Goal: Information Seeking & Learning: Learn about a topic

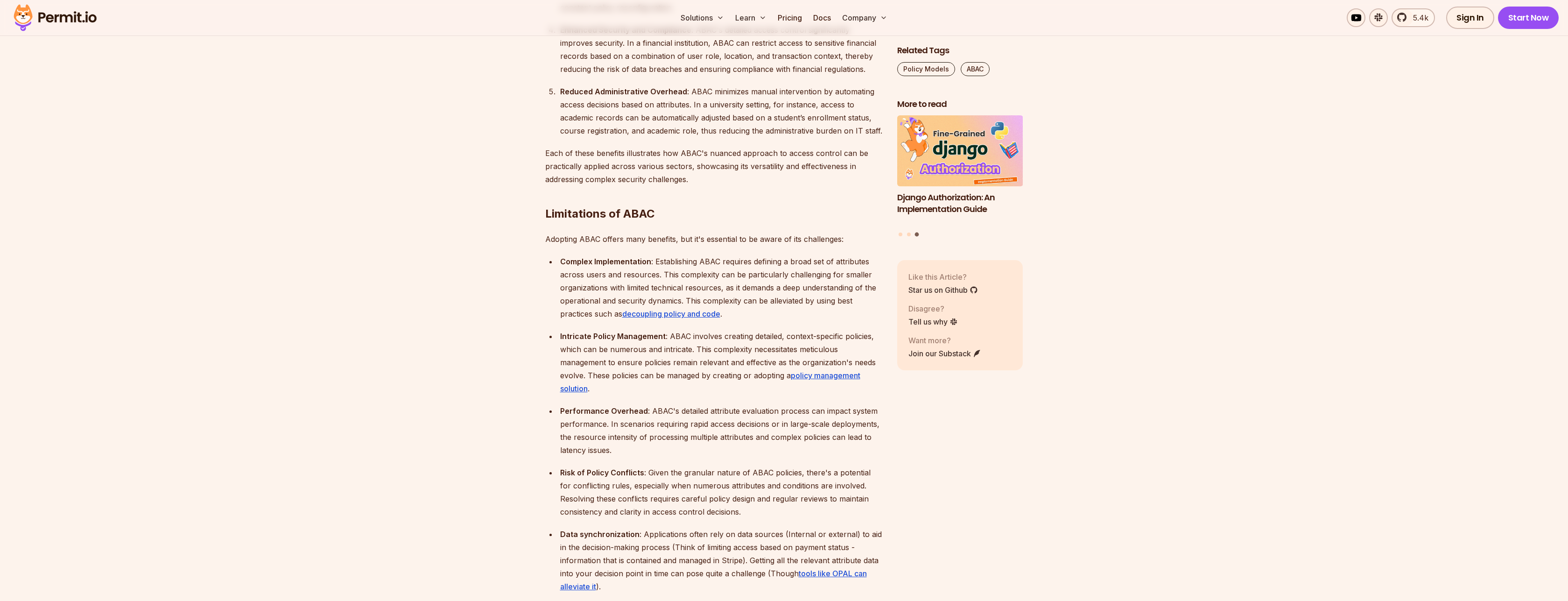
scroll to position [2129, 0]
click at [626, 254] on strong "Complex Implementation" at bounding box center [606, 258] width 91 height 9
click at [576, 254] on strong "Complex Implementation" at bounding box center [606, 258] width 91 height 9
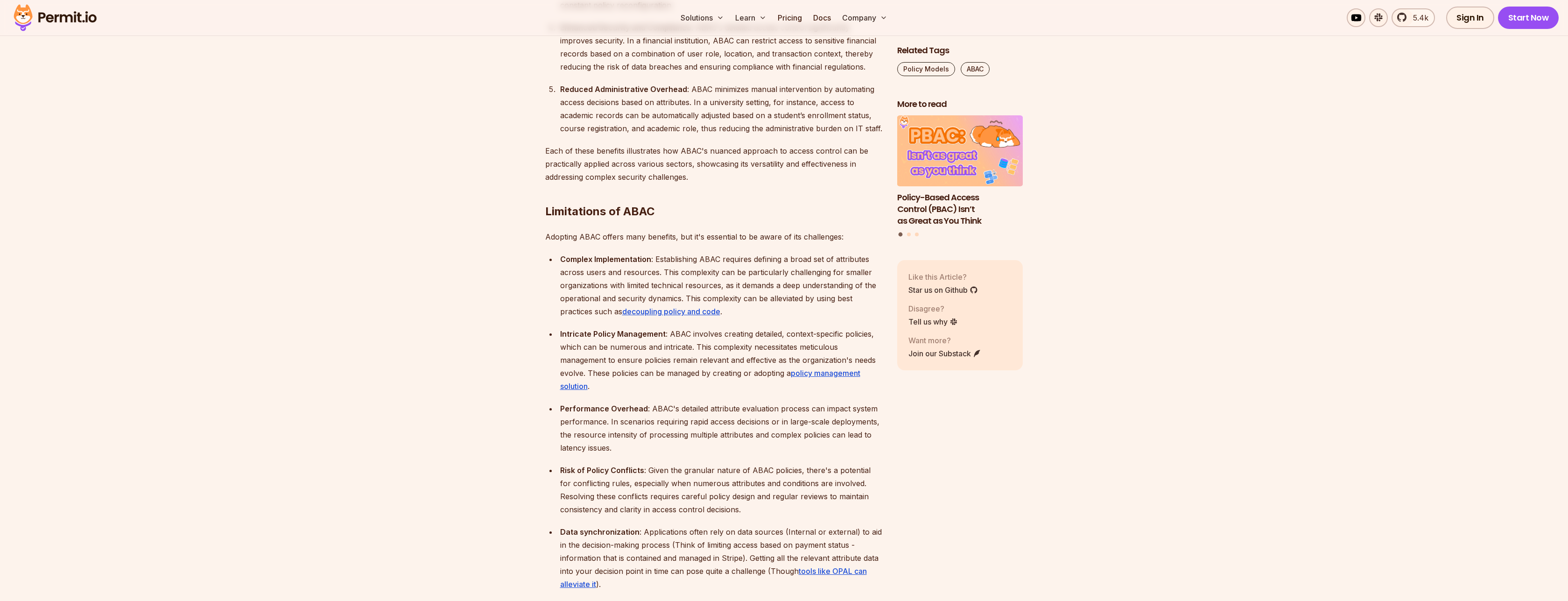
click at [638, 254] on strong "Complex Implementation" at bounding box center [606, 258] width 91 height 9
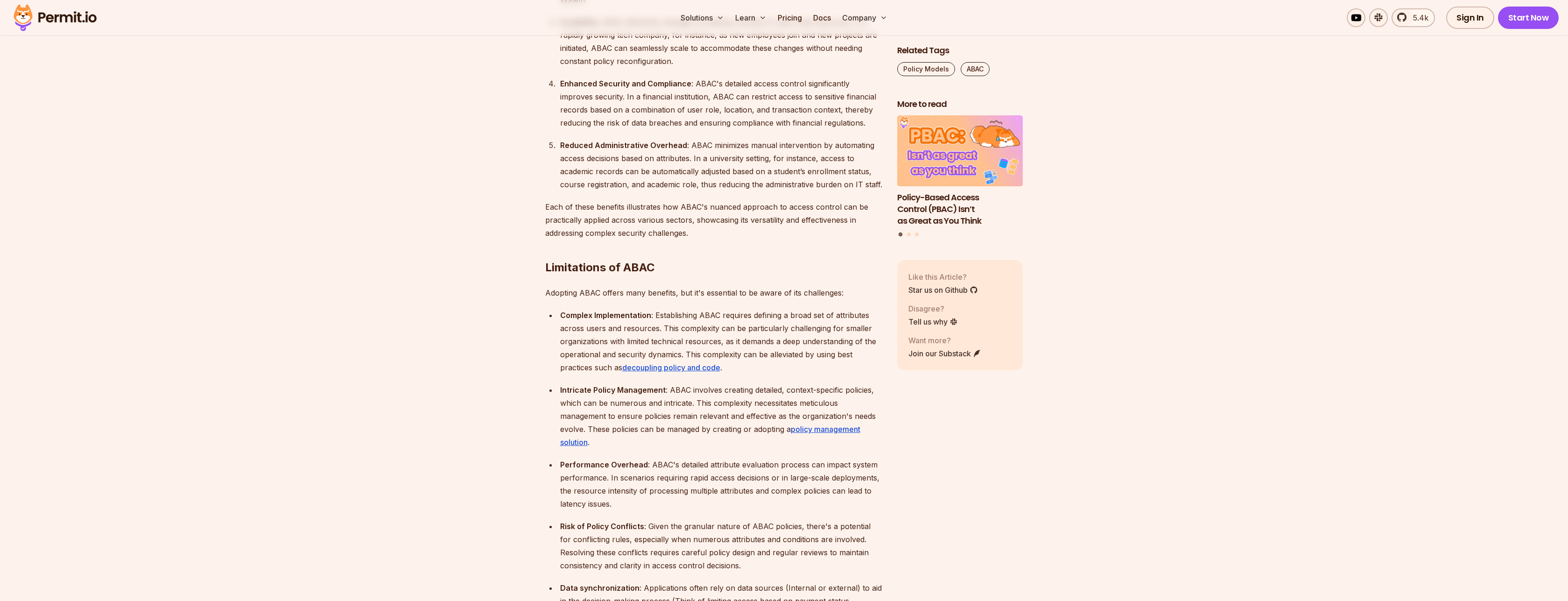
scroll to position [2409, 0]
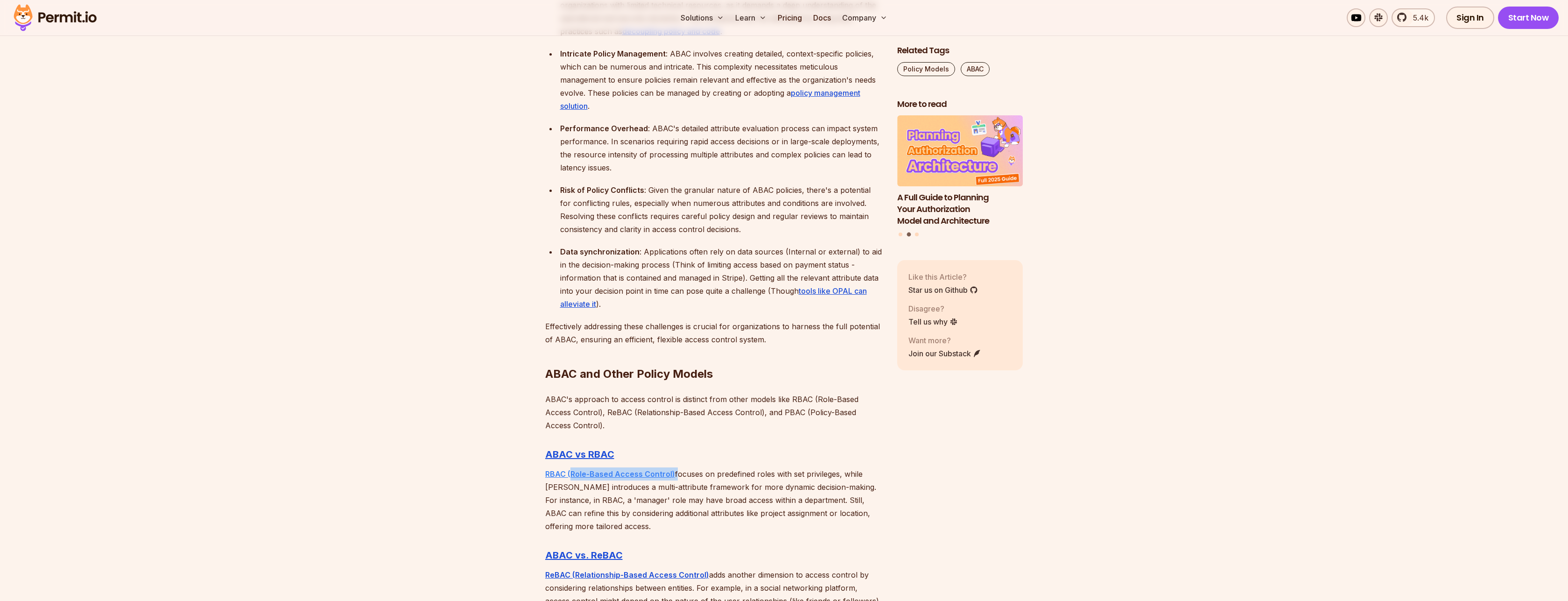
drag, startPoint x: 673, startPoint y: 460, endPoint x: 571, endPoint y: 463, distance: 102.0
click at [571, 468] on p "RBAC (Role-Based Access Control) focuses on predefined roles with set privilege…" at bounding box center [713, 501] width 337 height 66
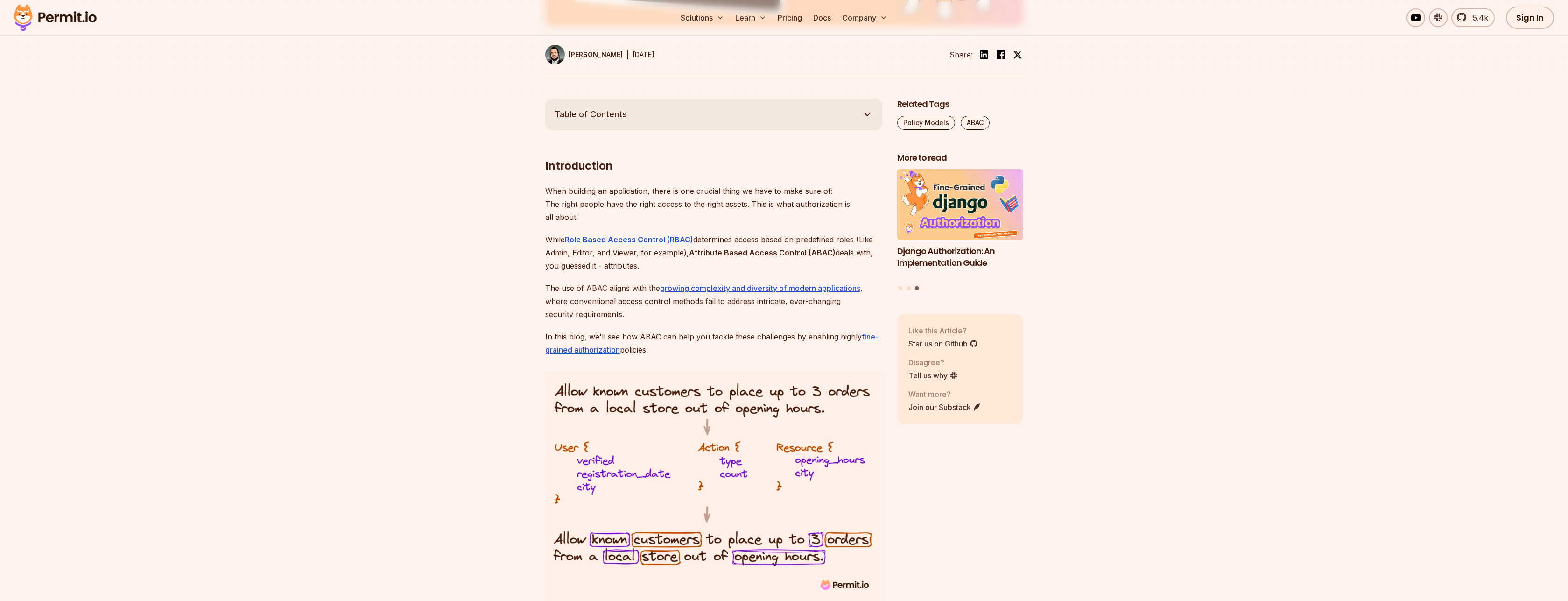
scroll to position [728, 0]
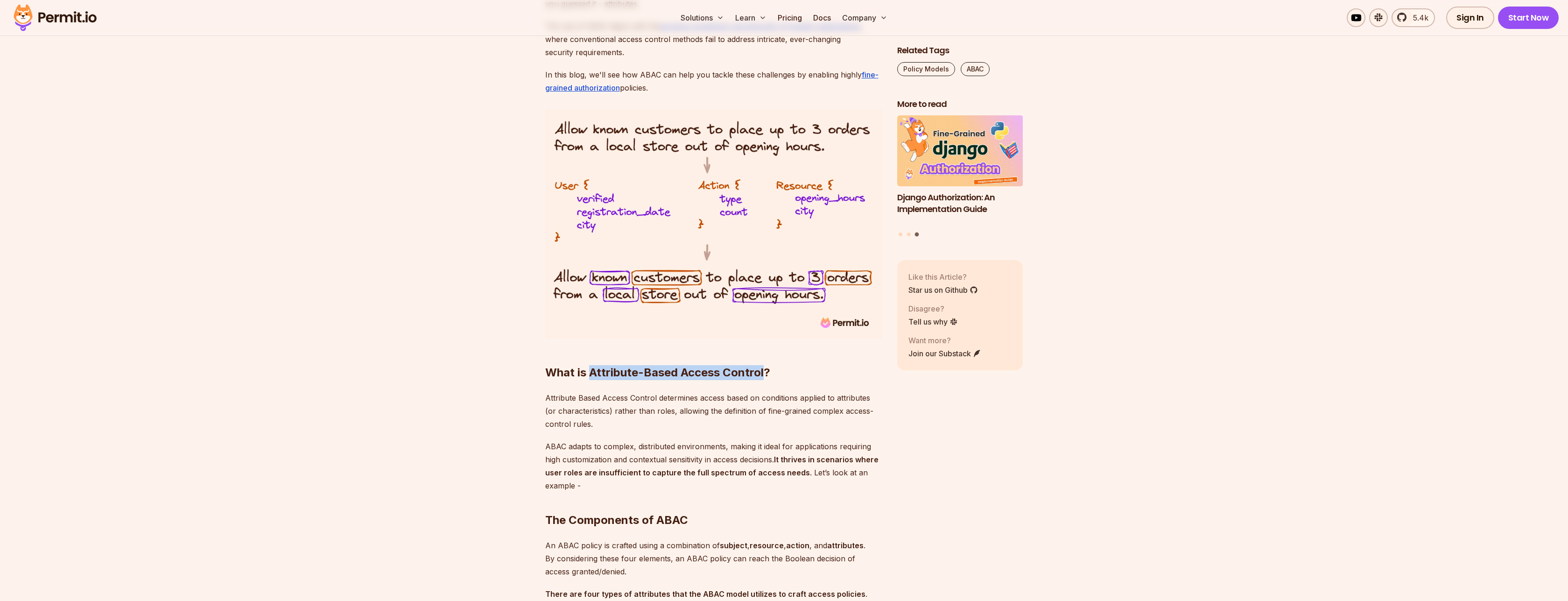
drag, startPoint x: 589, startPoint y: 373, endPoint x: 764, endPoint y: 373, distance: 175.0
click at [764, 373] on strong "What is Attribute-Based Access Control?" at bounding box center [657, 373] width 225 height 14
copy strong "Attribute-Based Access Control"
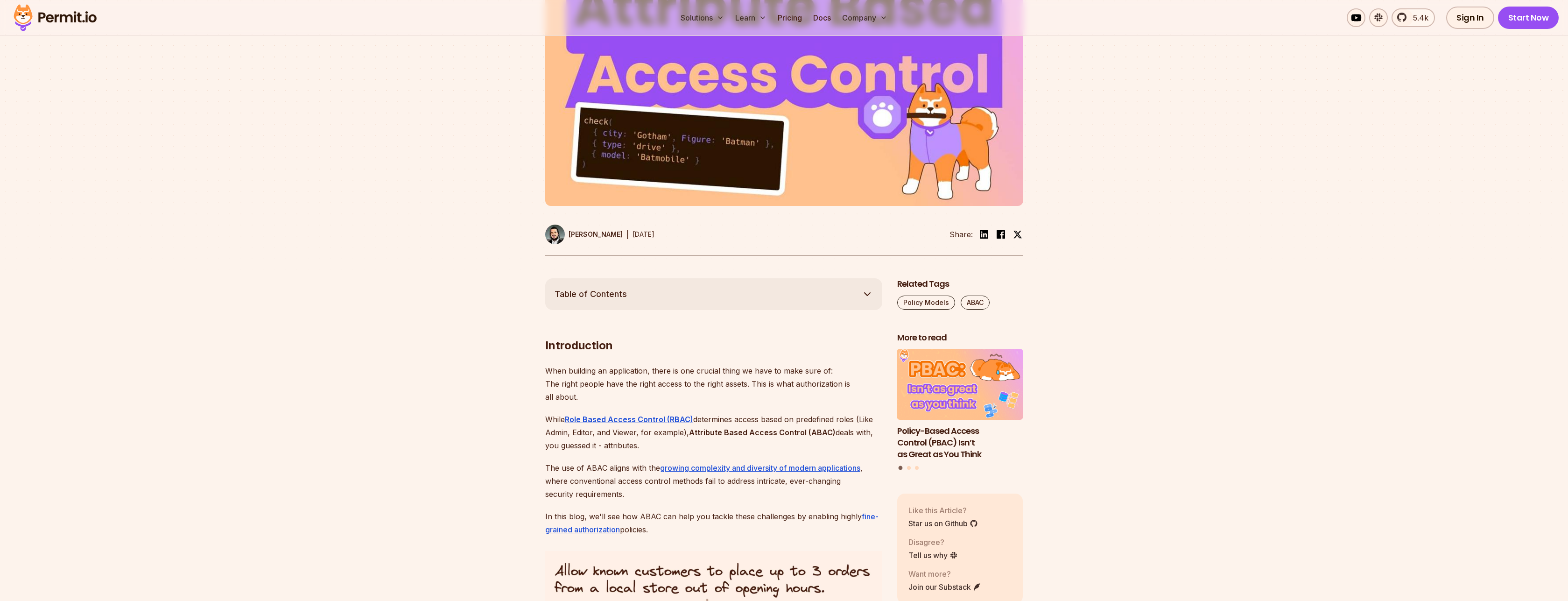
scroll to position [280, 0]
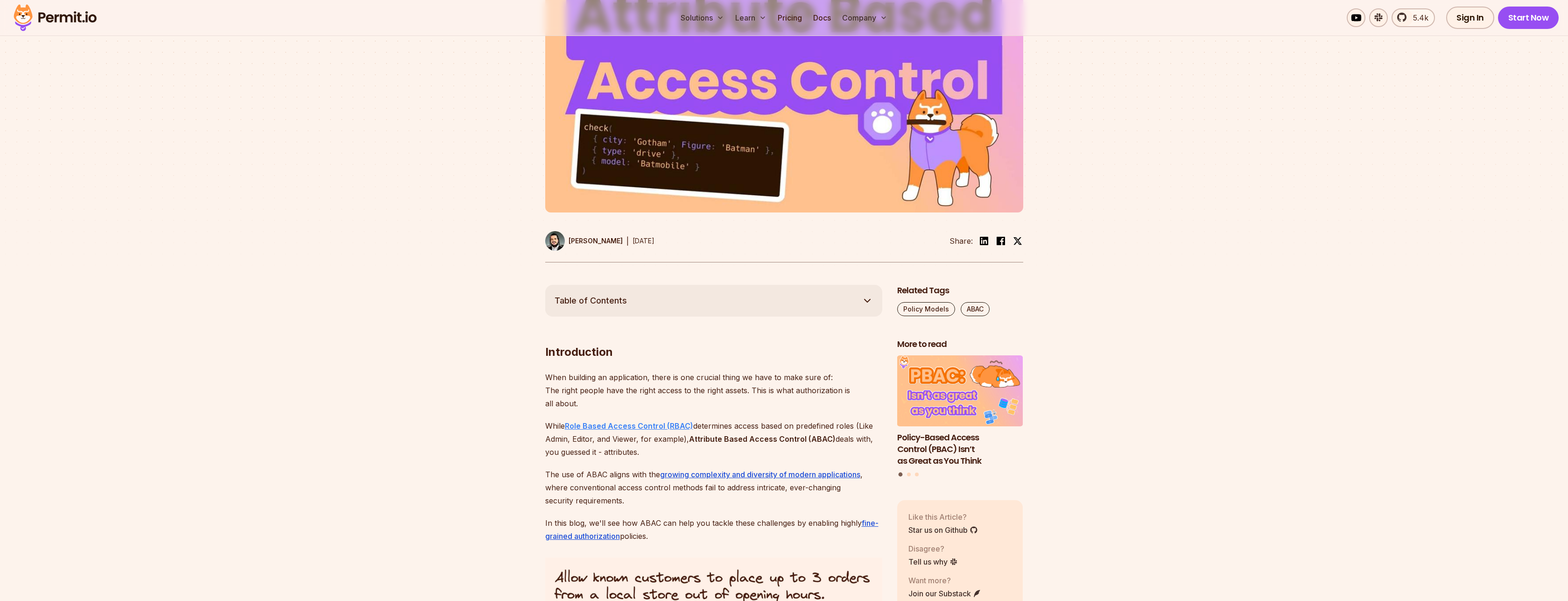
drag, startPoint x: 566, startPoint y: 426, endPoint x: 688, endPoint y: 426, distance: 122.0
click at [688, 426] on p "While Role Based Access Control (RBAC) determines access based on predefined ro…" at bounding box center [713, 438] width 337 height 39
drag, startPoint x: 693, startPoint y: 426, endPoint x: 567, endPoint y: 426, distance: 126.0
click at [567, 426] on p "While Role Based Access Control (RBAC) determines access based on predefined ro…" at bounding box center [713, 438] width 337 height 39
copy p "Role Based Access Control (RBAC)"
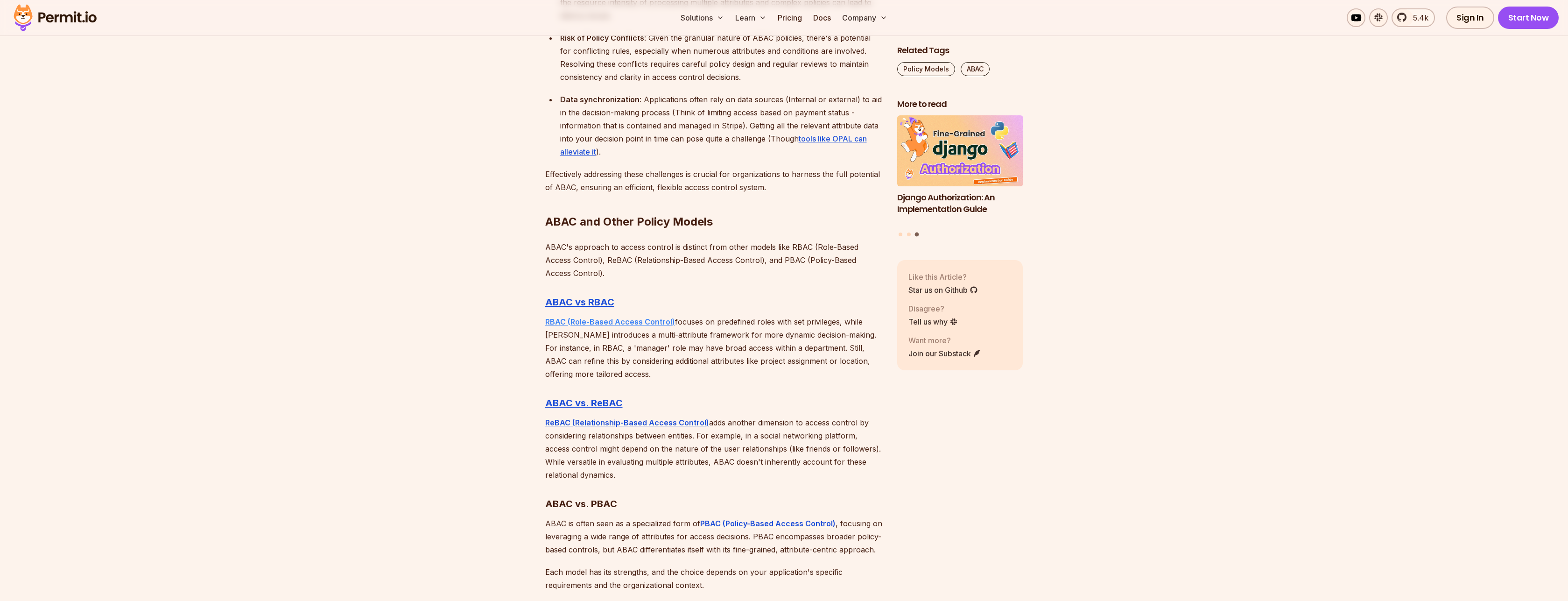
scroll to position [2578, 0]
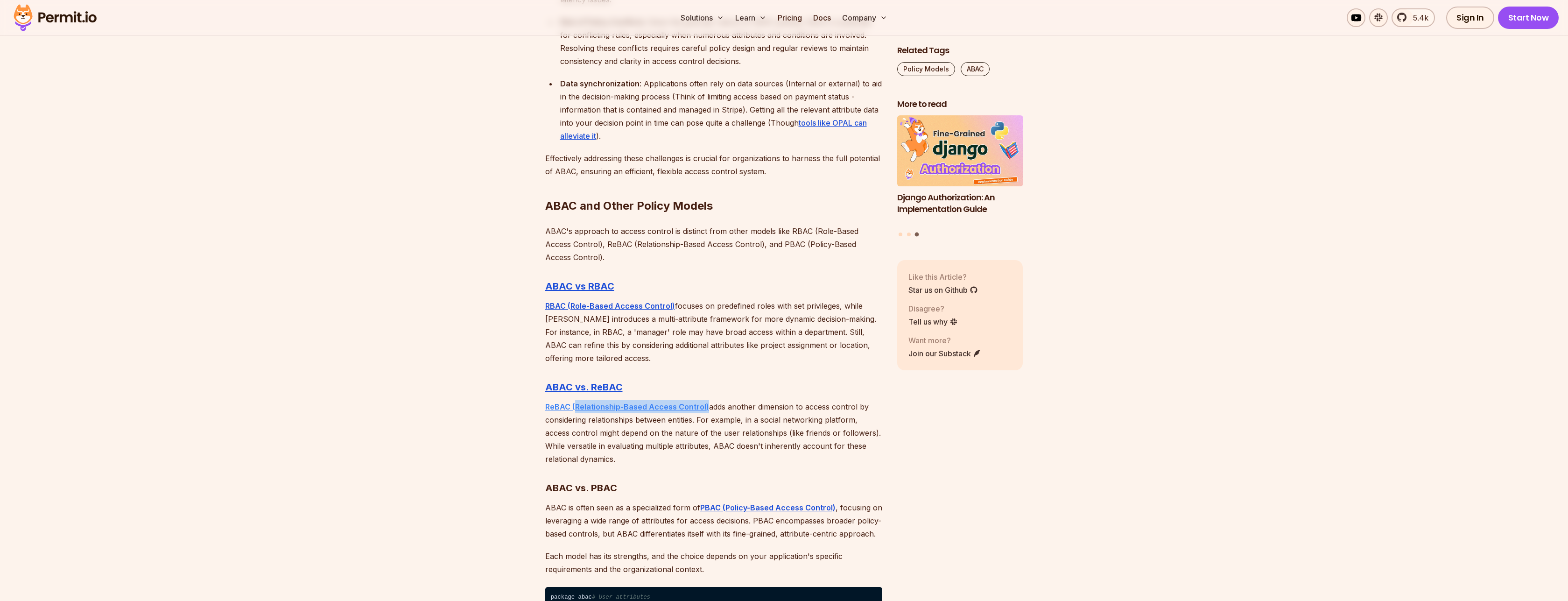
drag, startPoint x: 705, startPoint y: 394, endPoint x: 575, endPoint y: 391, distance: 130.0
click at [575, 400] on p "ReBAC (Relationship-Based Access Control) adds another dimension to access cont…" at bounding box center [713, 433] width 337 height 66
copy strong "Relationship-Based Access Control)"
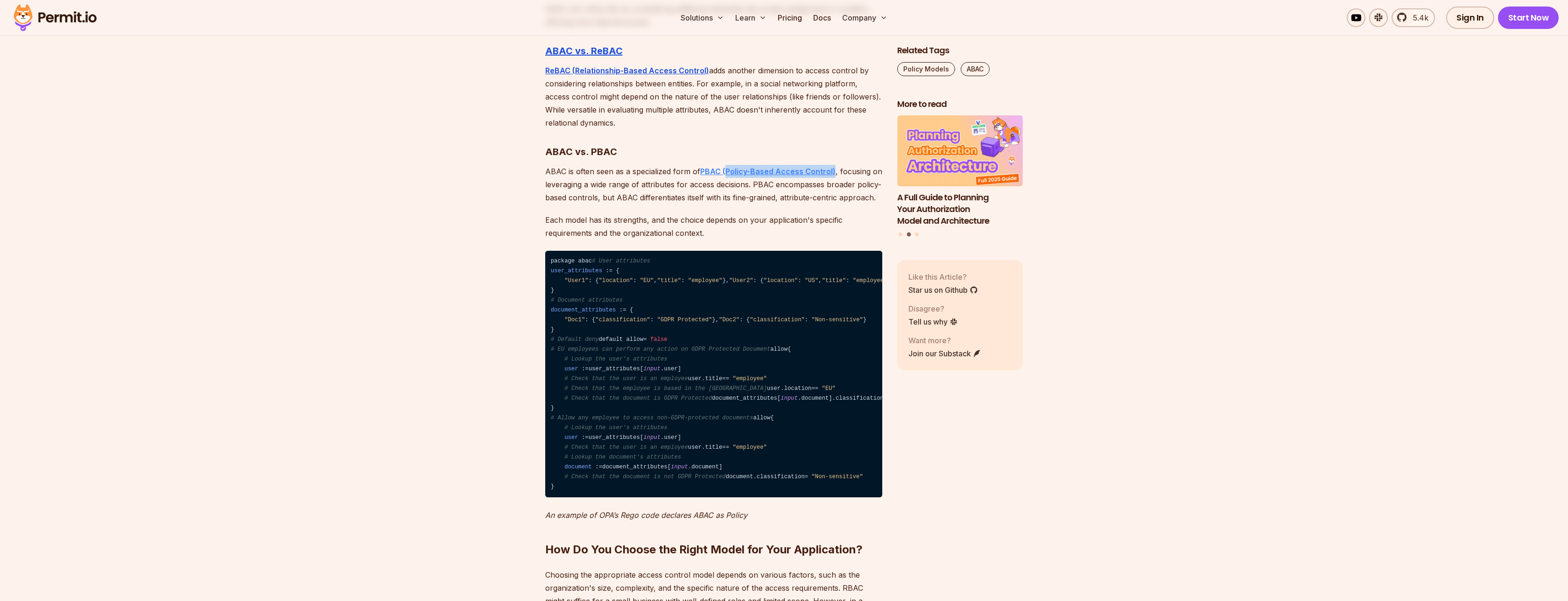
drag, startPoint x: 834, startPoint y: 159, endPoint x: 725, endPoint y: 156, distance: 109.0
click at [725, 165] on p "ABAC is often seen as a specialized form of PBAC (Policy-Based Access Control) …" at bounding box center [713, 184] width 337 height 39
copy strong "Policy-Based Access Control)"
